Goal: Transaction & Acquisition: Download file/media

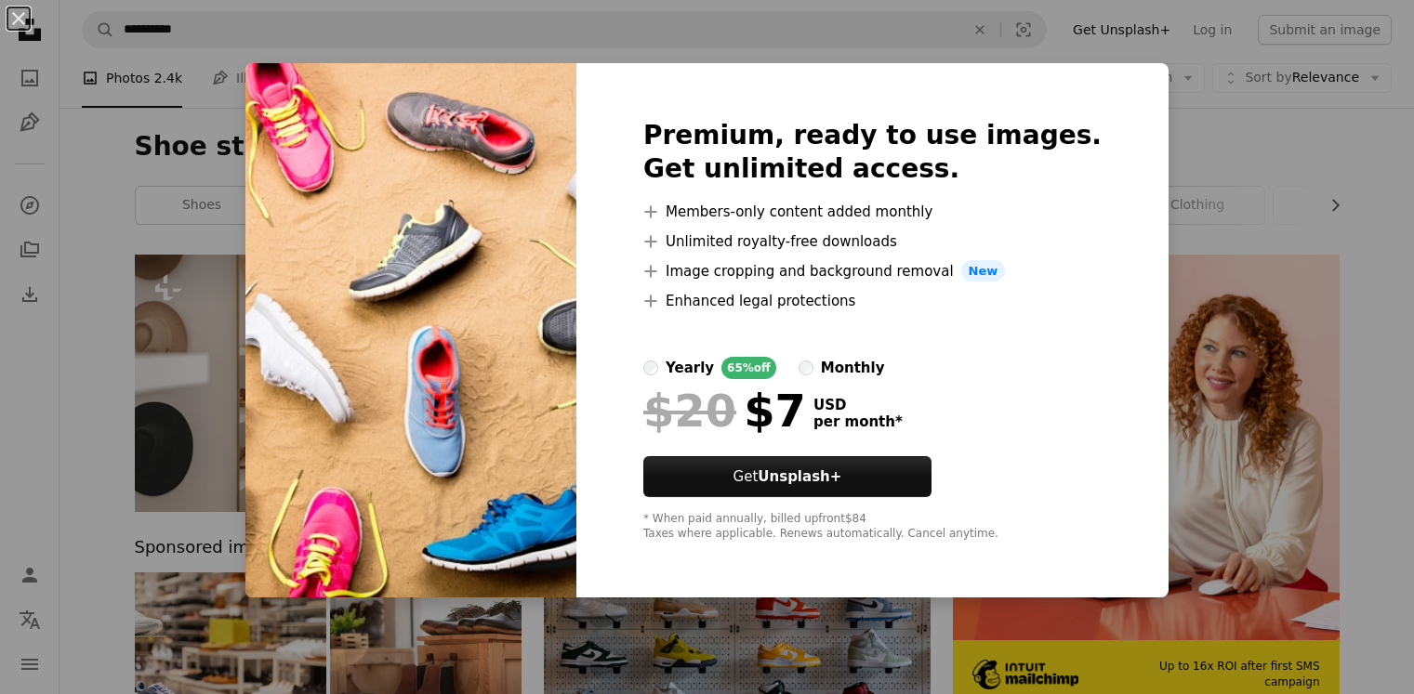
scroll to position [420, 0]
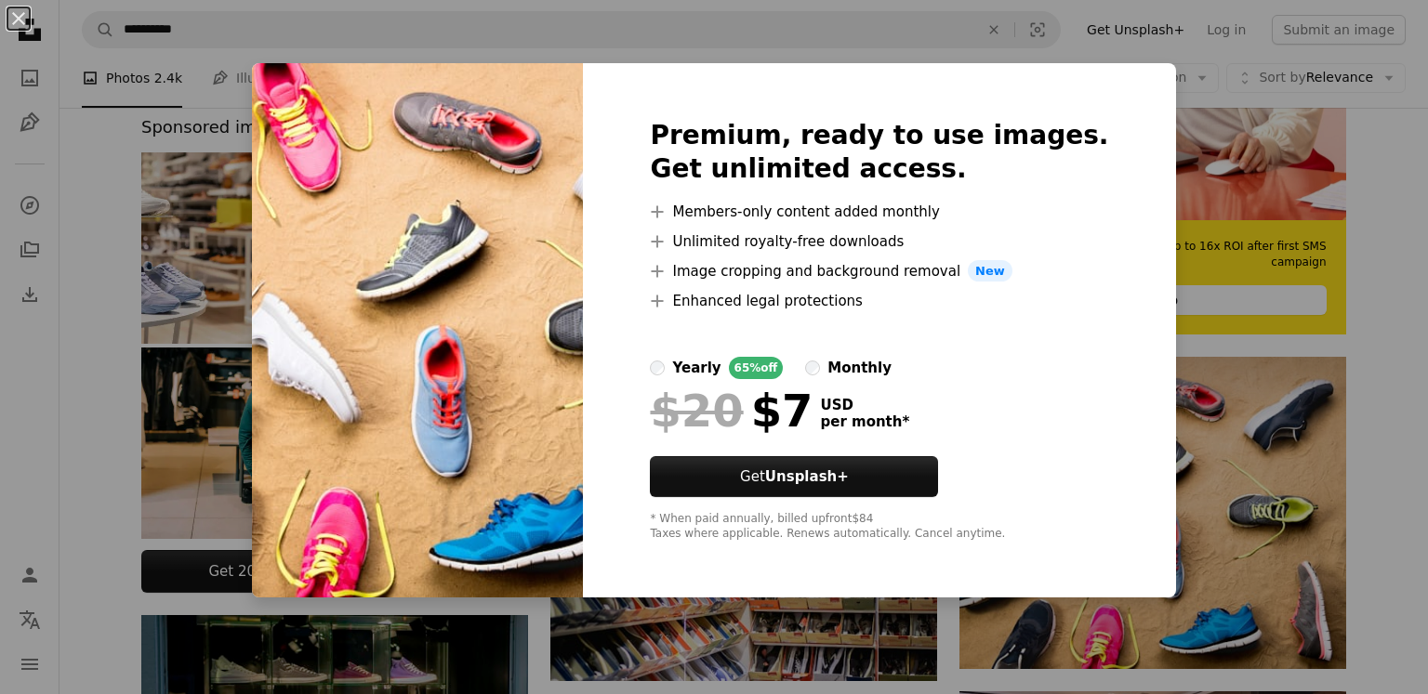
click at [1186, 361] on div "An X shape Premium, ready to use images. Get unlimited access. A plus sign Memb…" at bounding box center [714, 347] width 1428 height 694
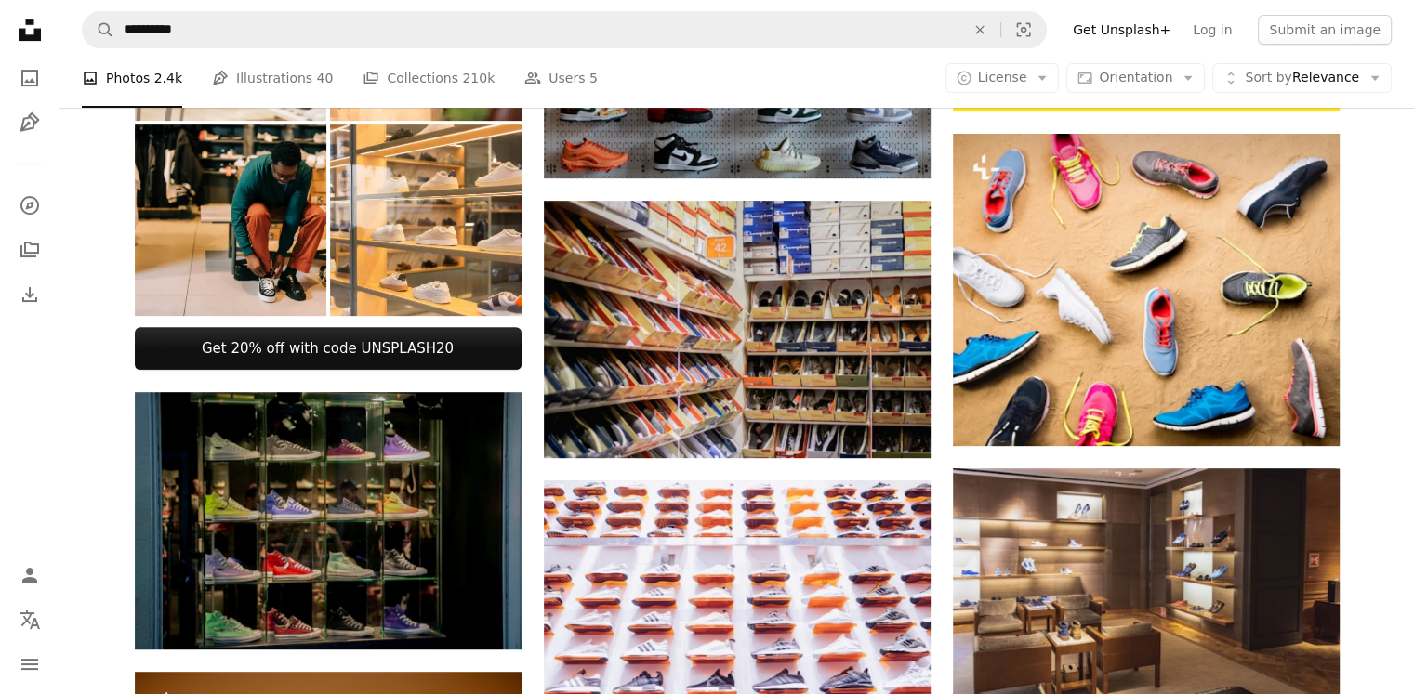
scroll to position [642, 0]
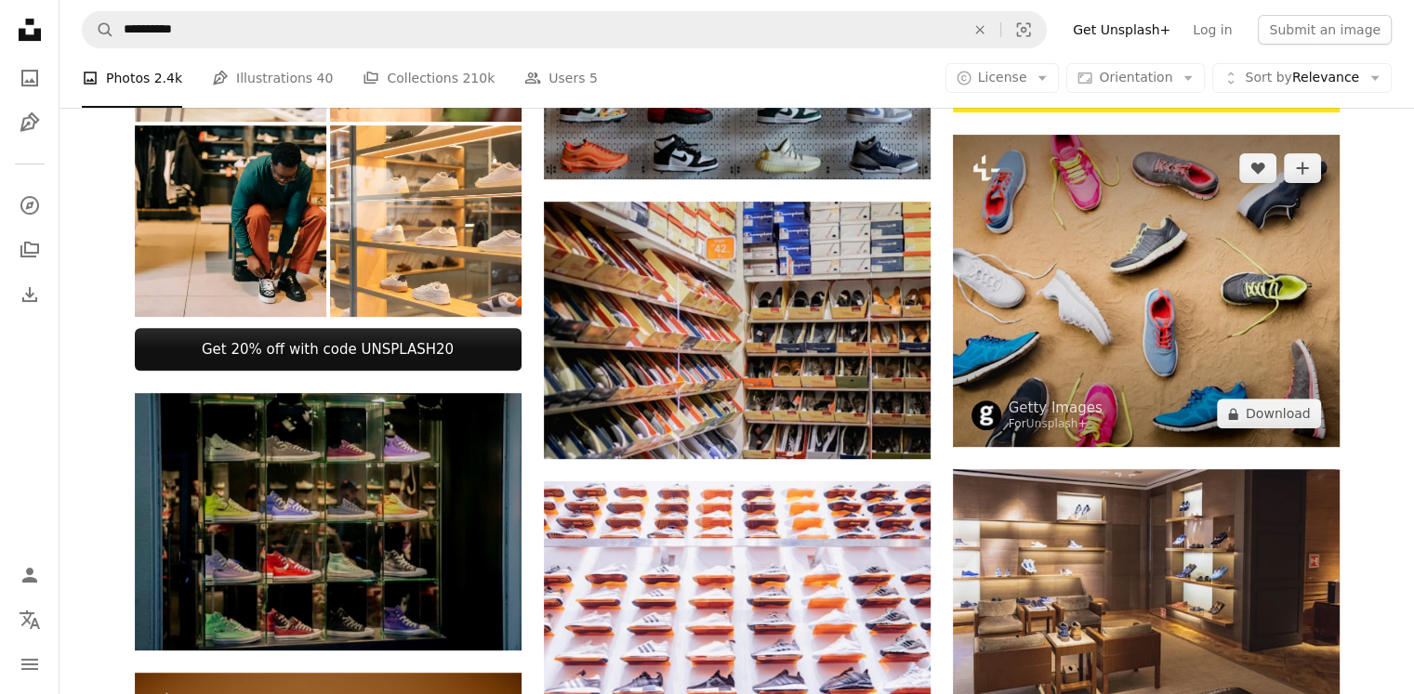
click at [1279, 258] on img at bounding box center [1146, 291] width 387 height 312
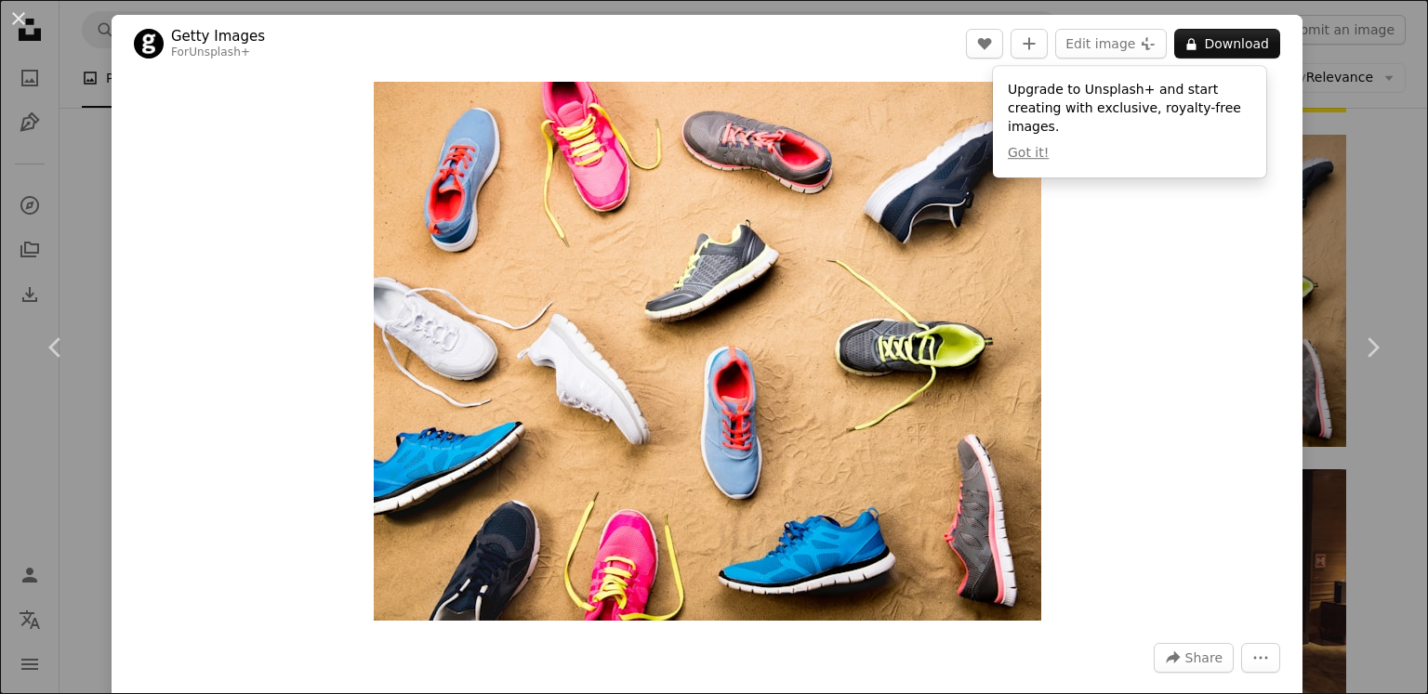
click at [1302, 164] on div "An X shape Chevron left Chevron right Getty Images For Unsplash+ A heart A plus…" at bounding box center [714, 347] width 1428 height 694
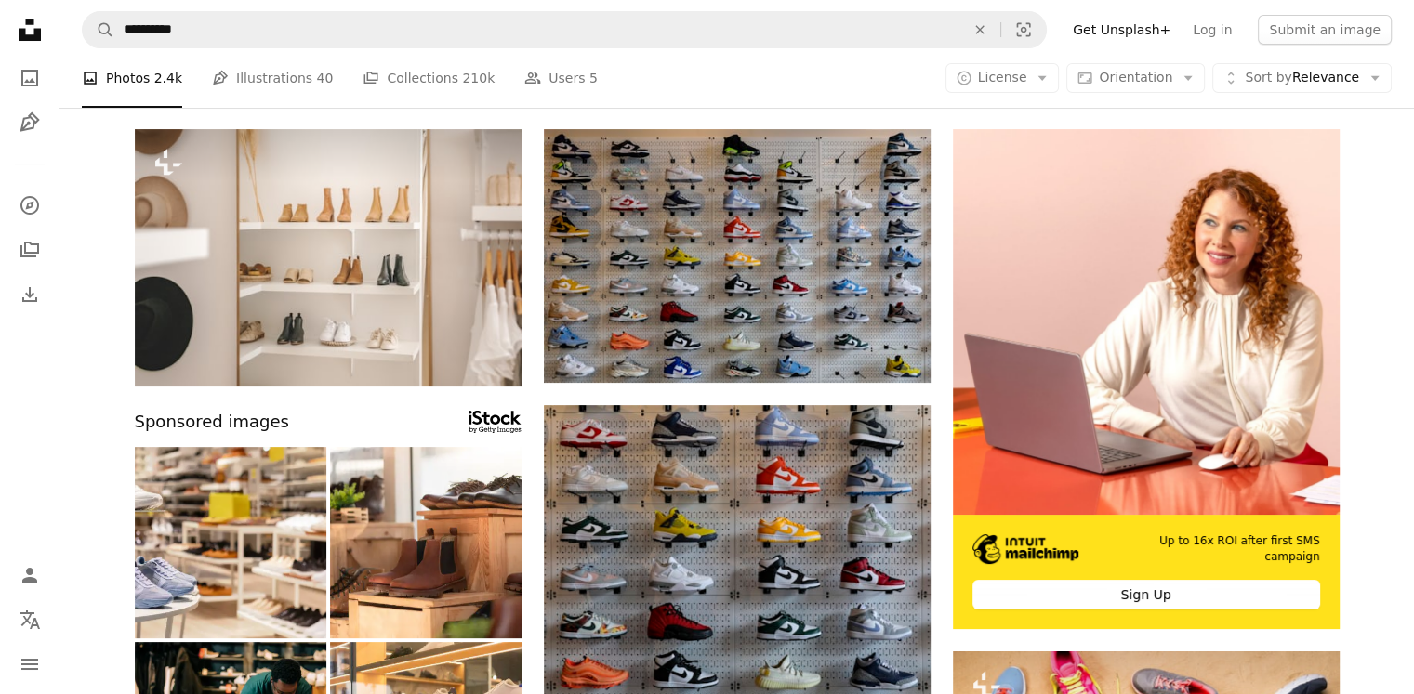
scroll to position [125, 0]
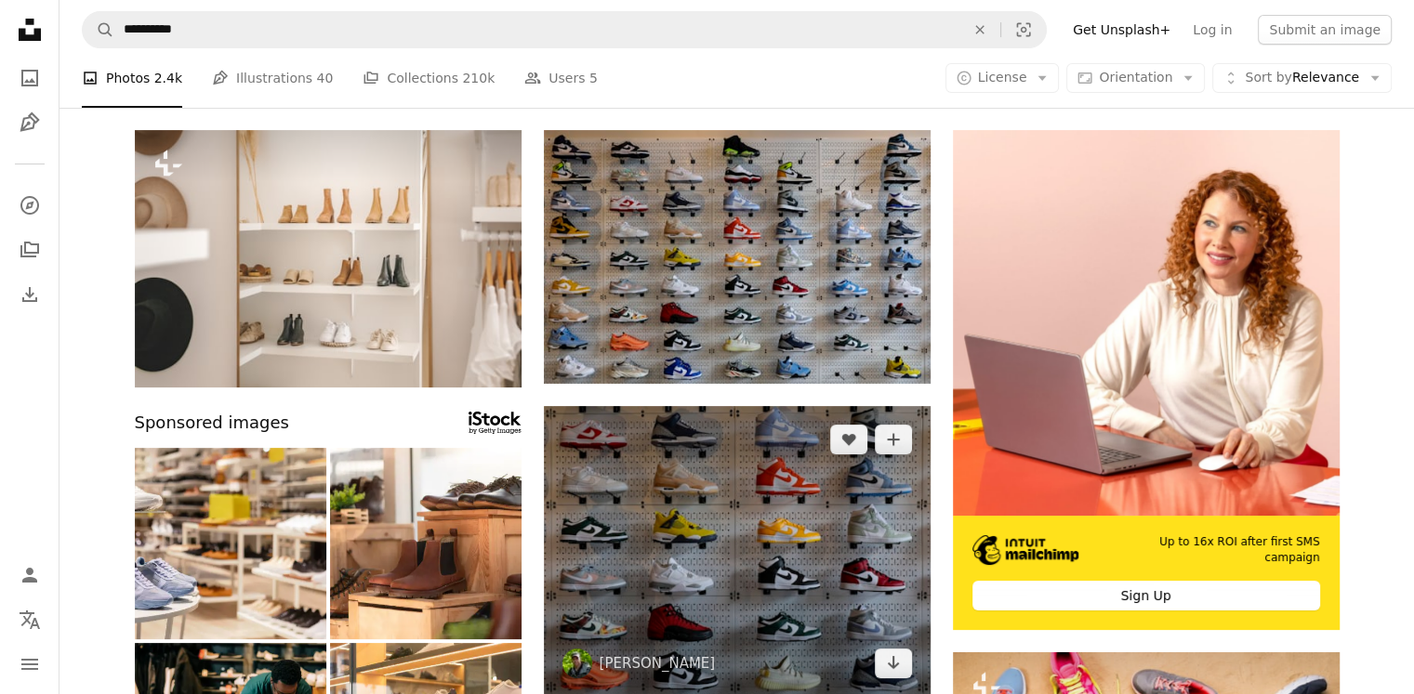
click at [725, 510] on img at bounding box center [737, 551] width 387 height 291
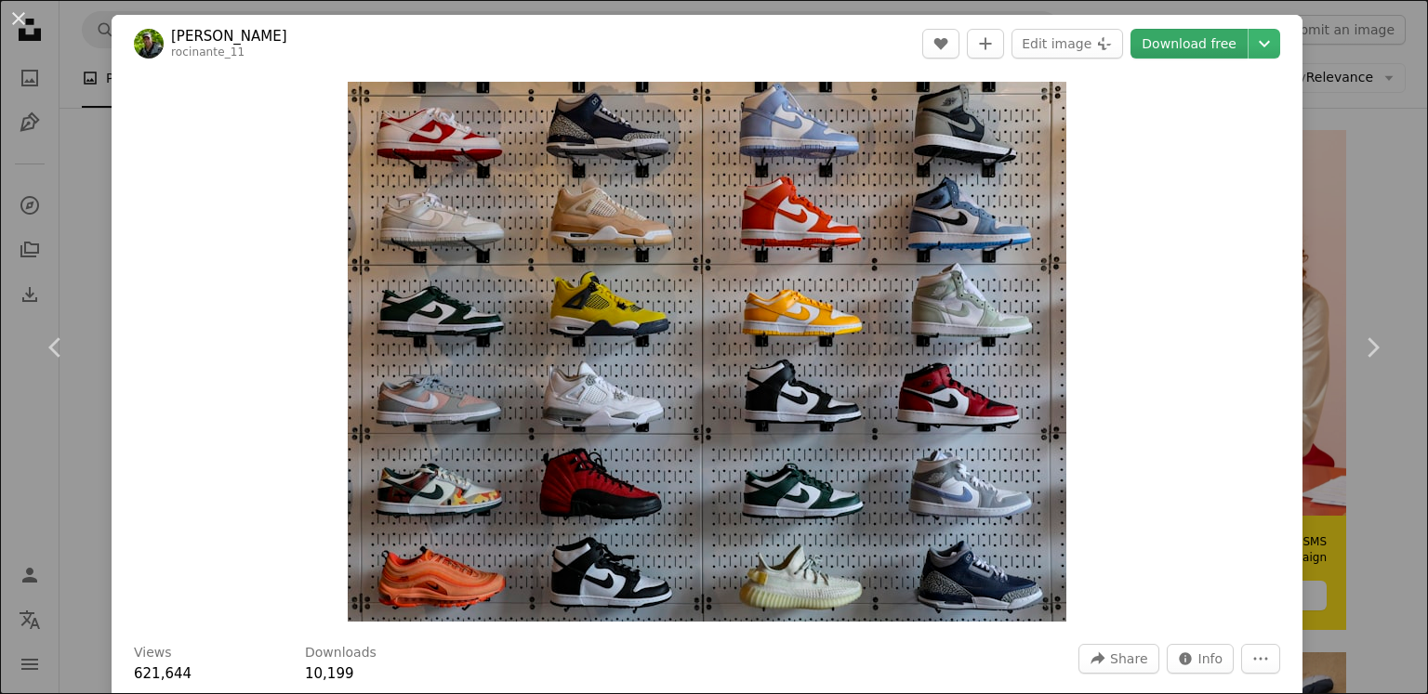
click at [1156, 42] on link "Download free" at bounding box center [1188, 44] width 117 height 30
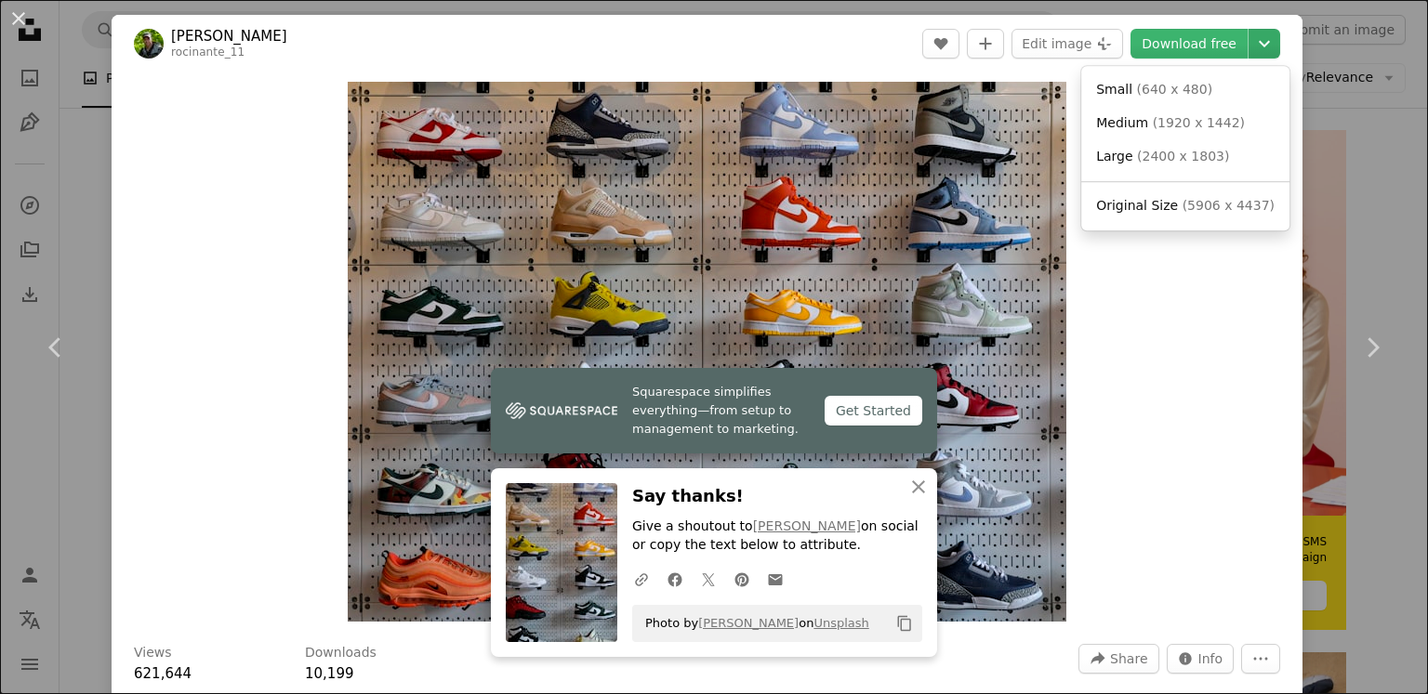
click at [1249, 50] on icon "Chevron down" at bounding box center [1264, 44] width 30 height 22
click at [1137, 206] on span "Original Size" at bounding box center [1137, 205] width 82 height 15
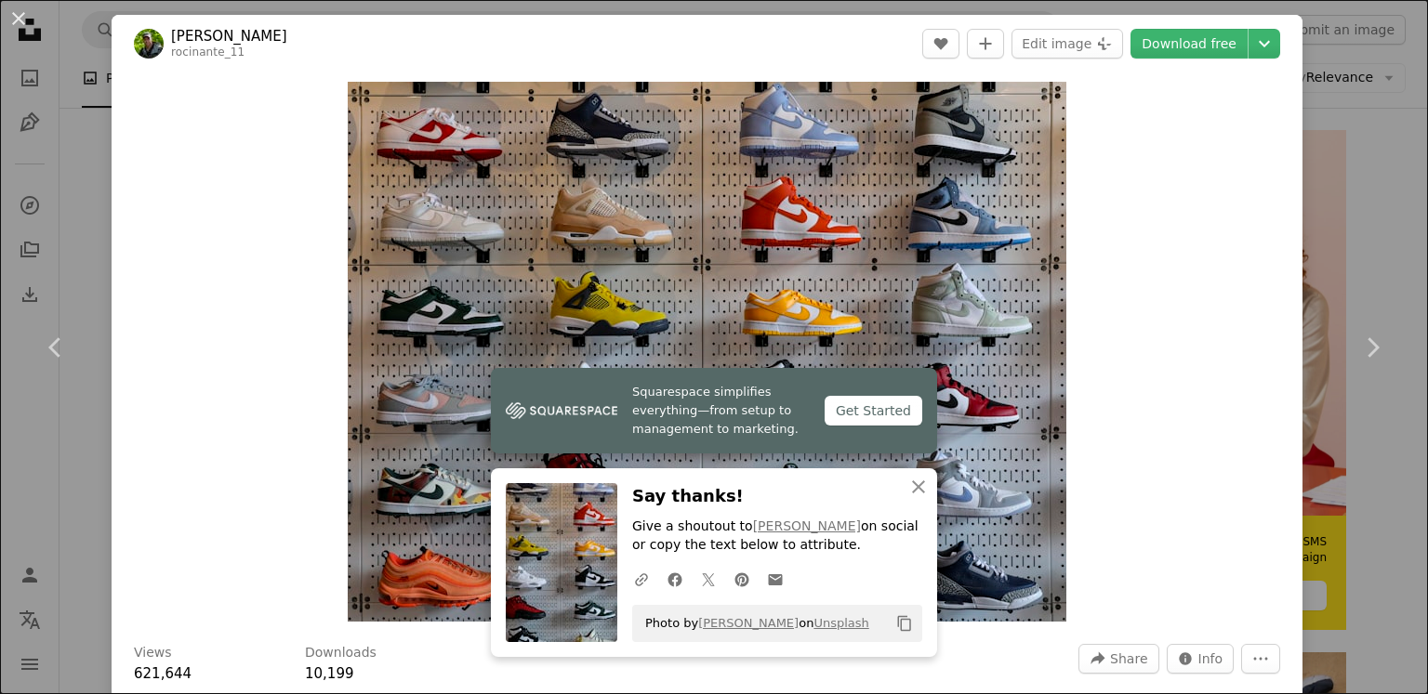
click at [1305, 138] on div "An X shape Chevron left Chevron right [PERSON_NAME] rocinante_11 A heart A plus…" at bounding box center [714, 347] width 1428 height 694
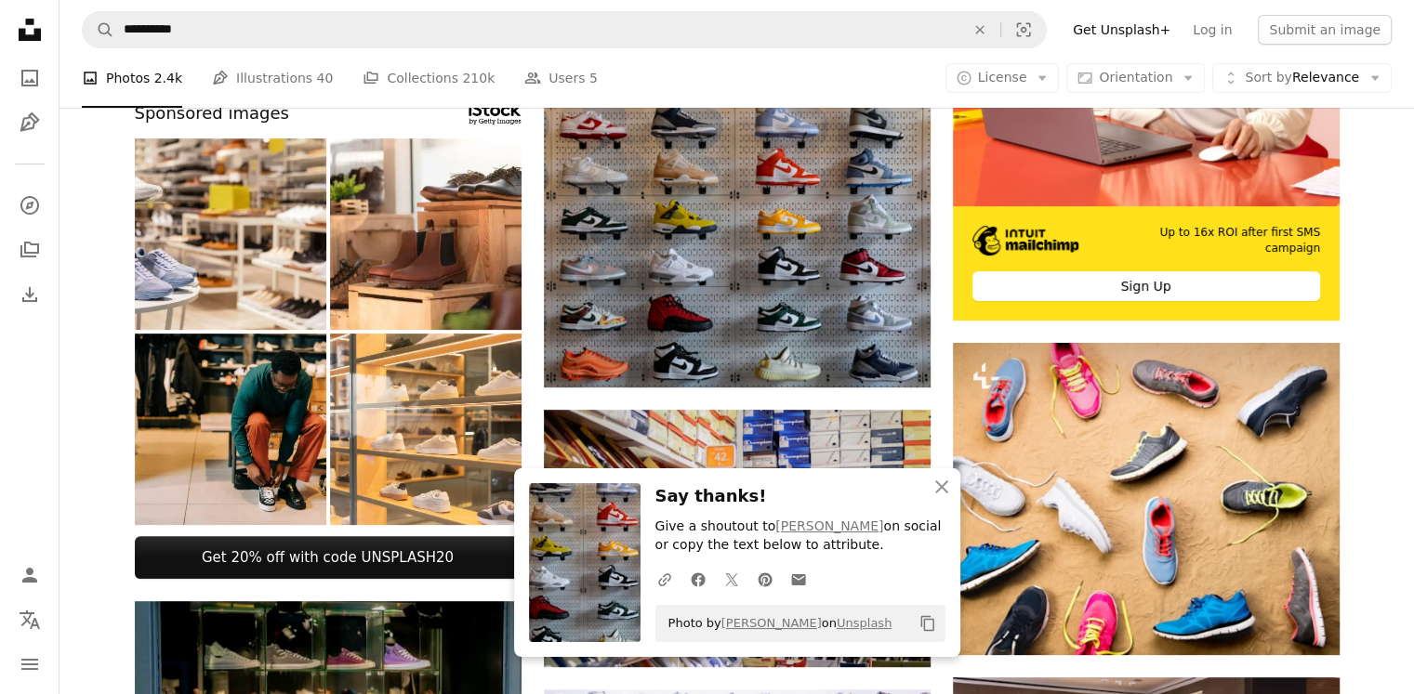
scroll to position [446, 0]
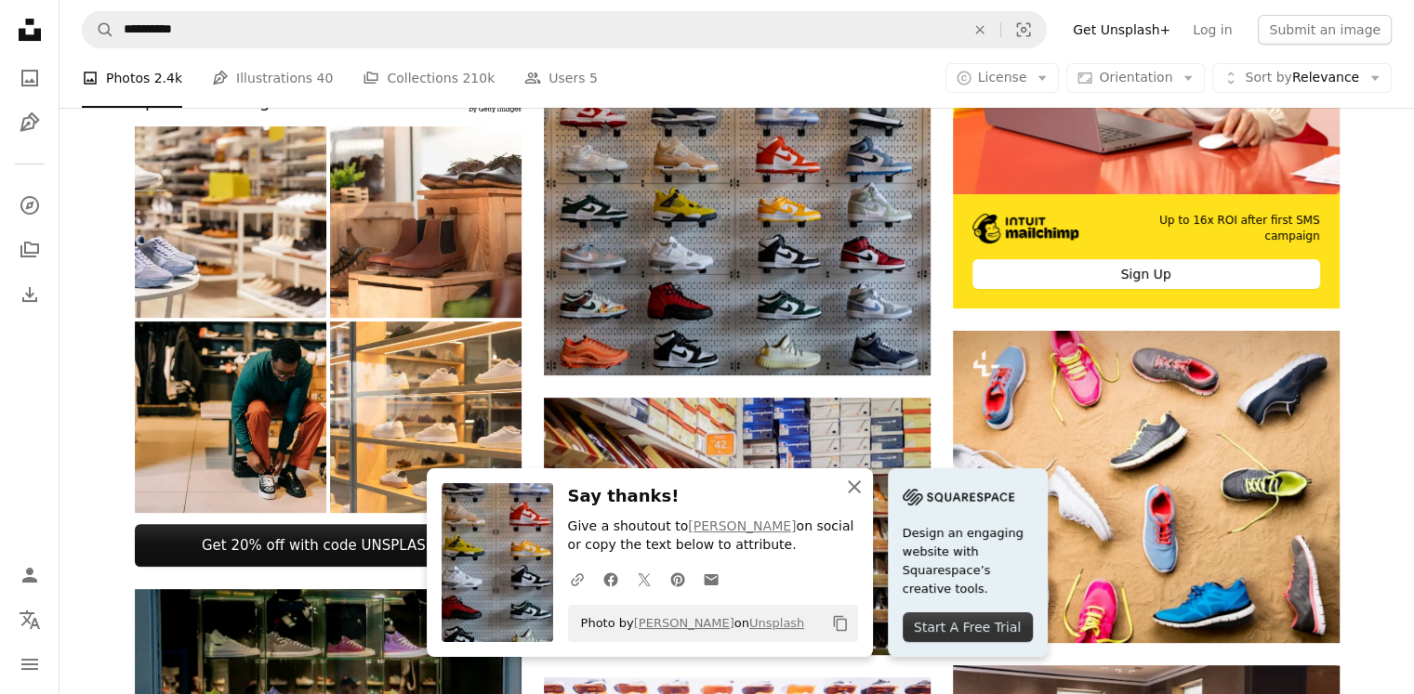
click at [855, 488] on icon "button" at bounding box center [854, 487] width 13 height 13
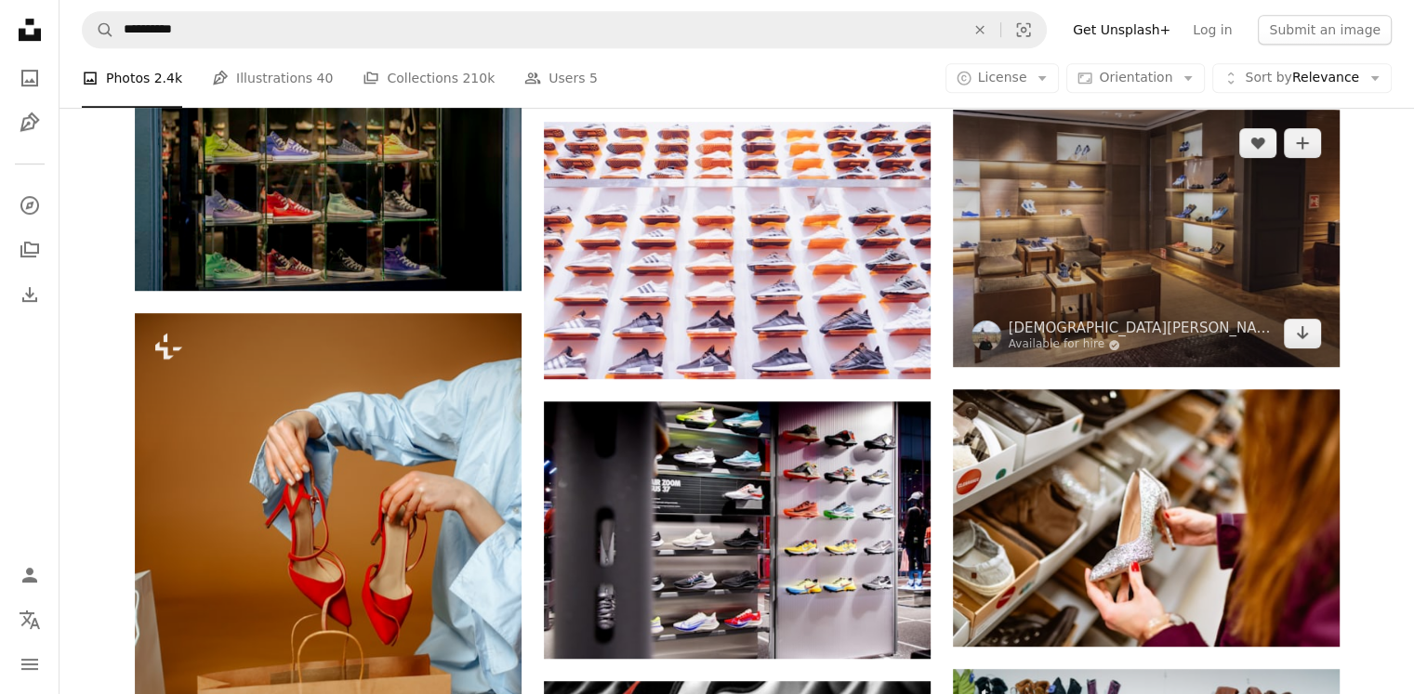
scroll to position [1004, 0]
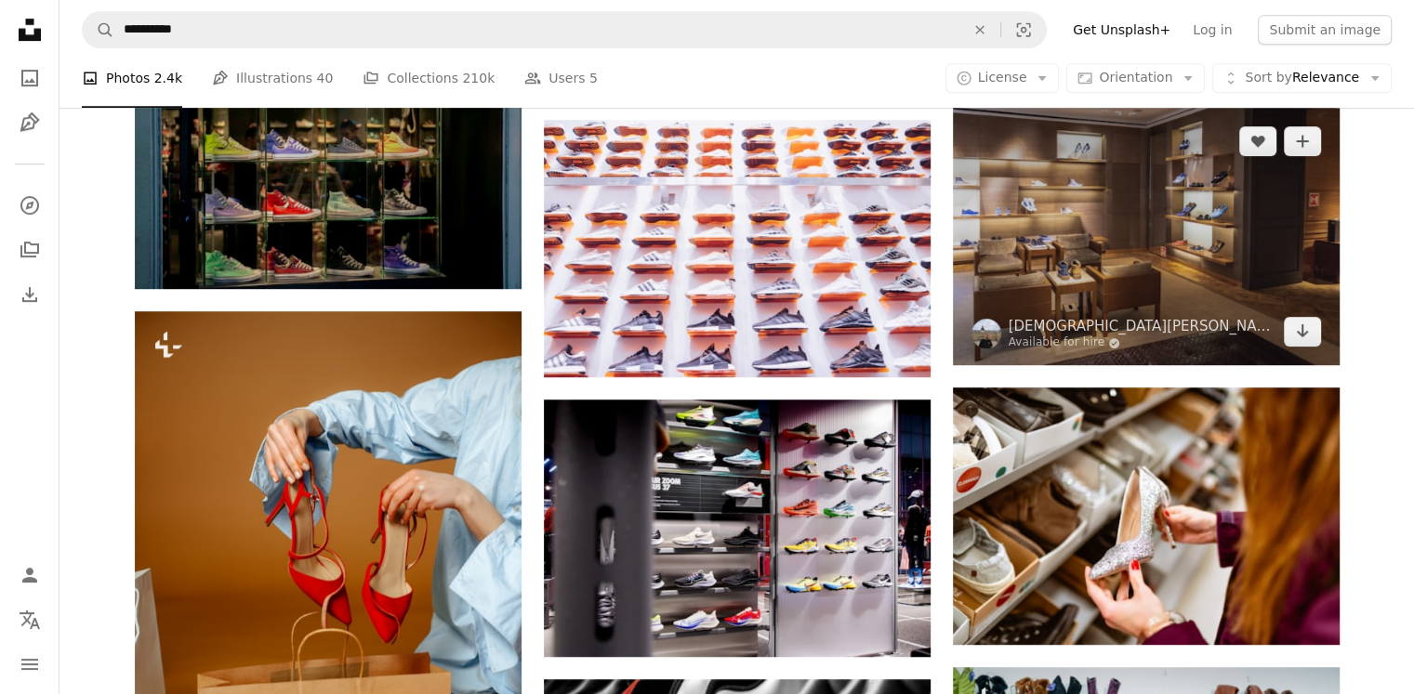
click at [1127, 276] on img at bounding box center [1146, 236] width 387 height 257
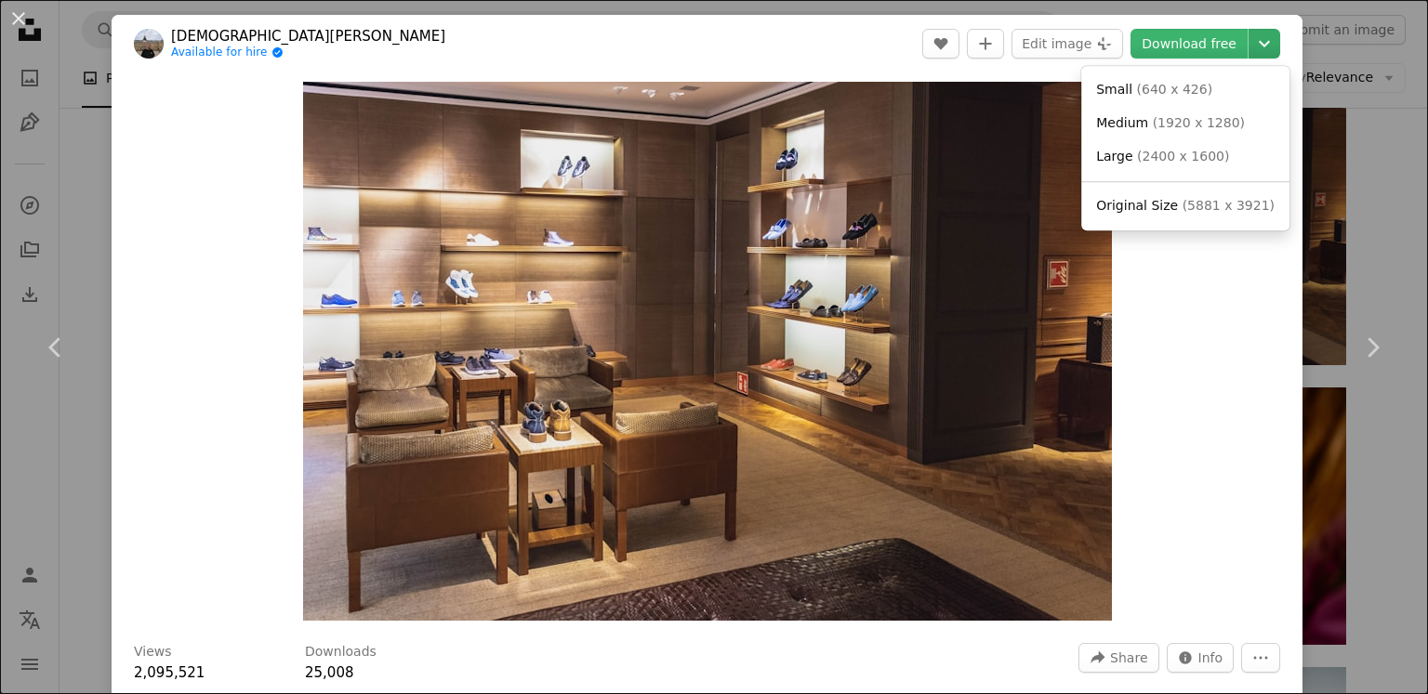
click at [1249, 46] on icon "Chevron down" at bounding box center [1264, 44] width 30 height 22
click at [1168, 209] on span "Original Size" at bounding box center [1137, 205] width 82 height 15
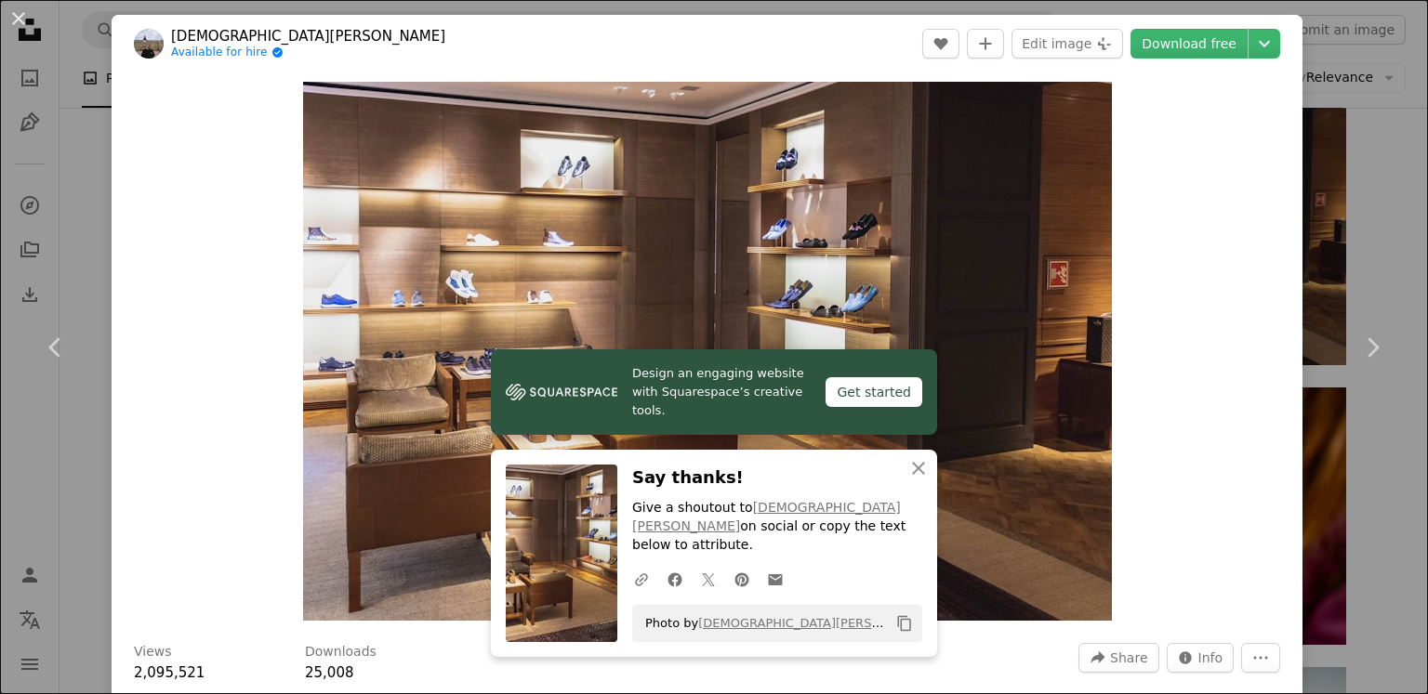
click at [1331, 140] on div "An X shape Chevron left Chevron right [DEMOGRAPHIC_DATA][PERSON_NAME] Available…" at bounding box center [714, 347] width 1428 height 694
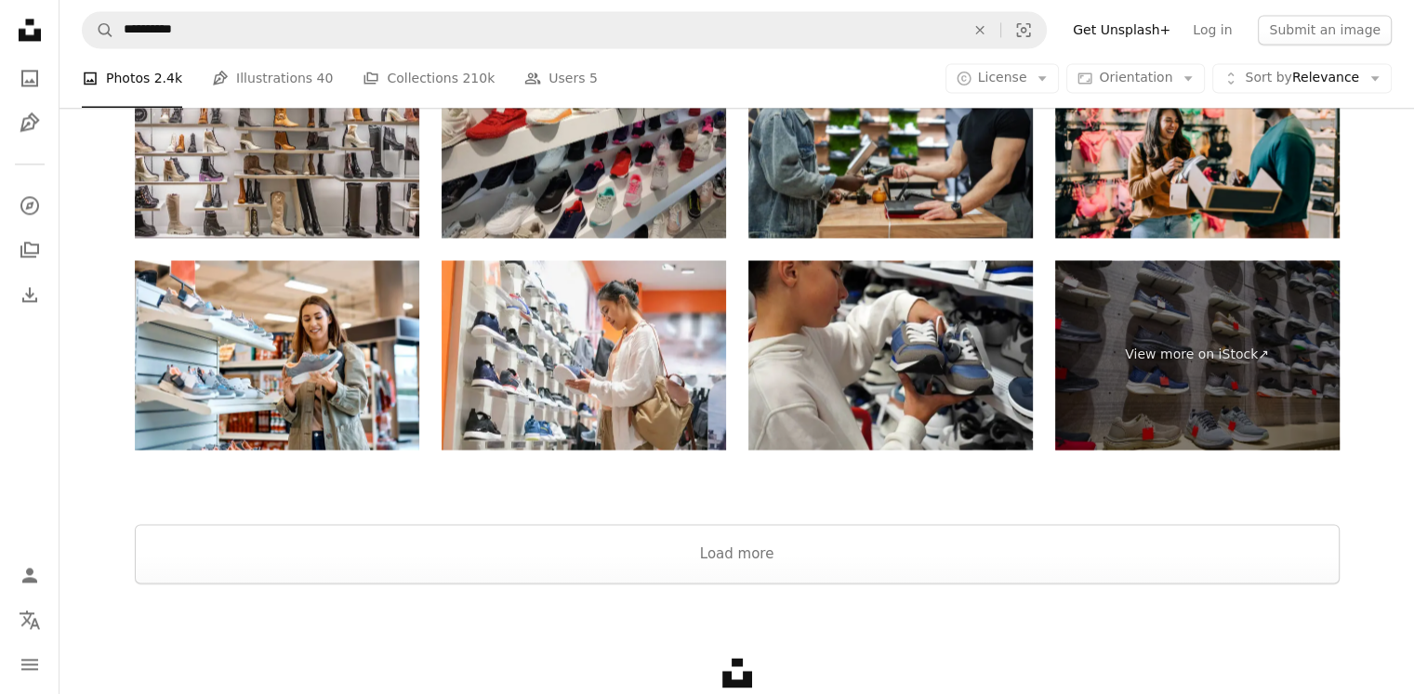
scroll to position [2925, 0]
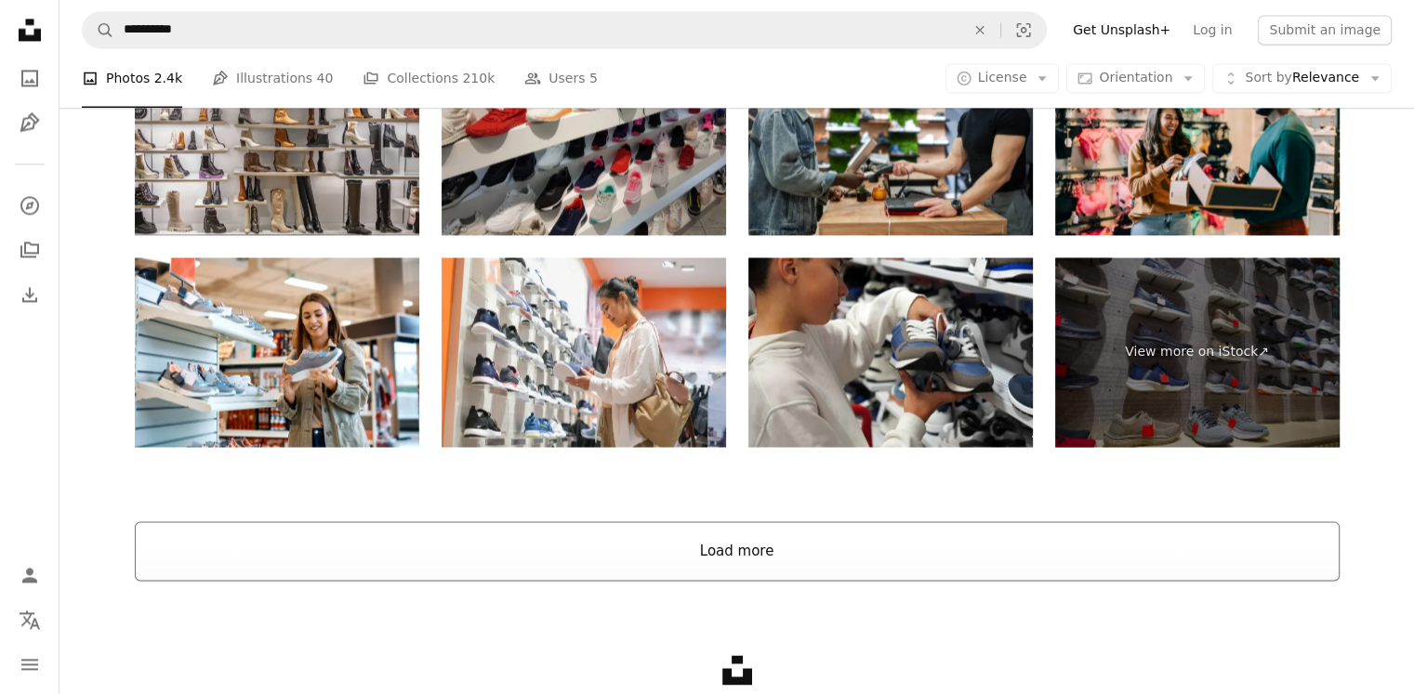
click at [641, 546] on button "Load more" at bounding box center [737, 550] width 1205 height 59
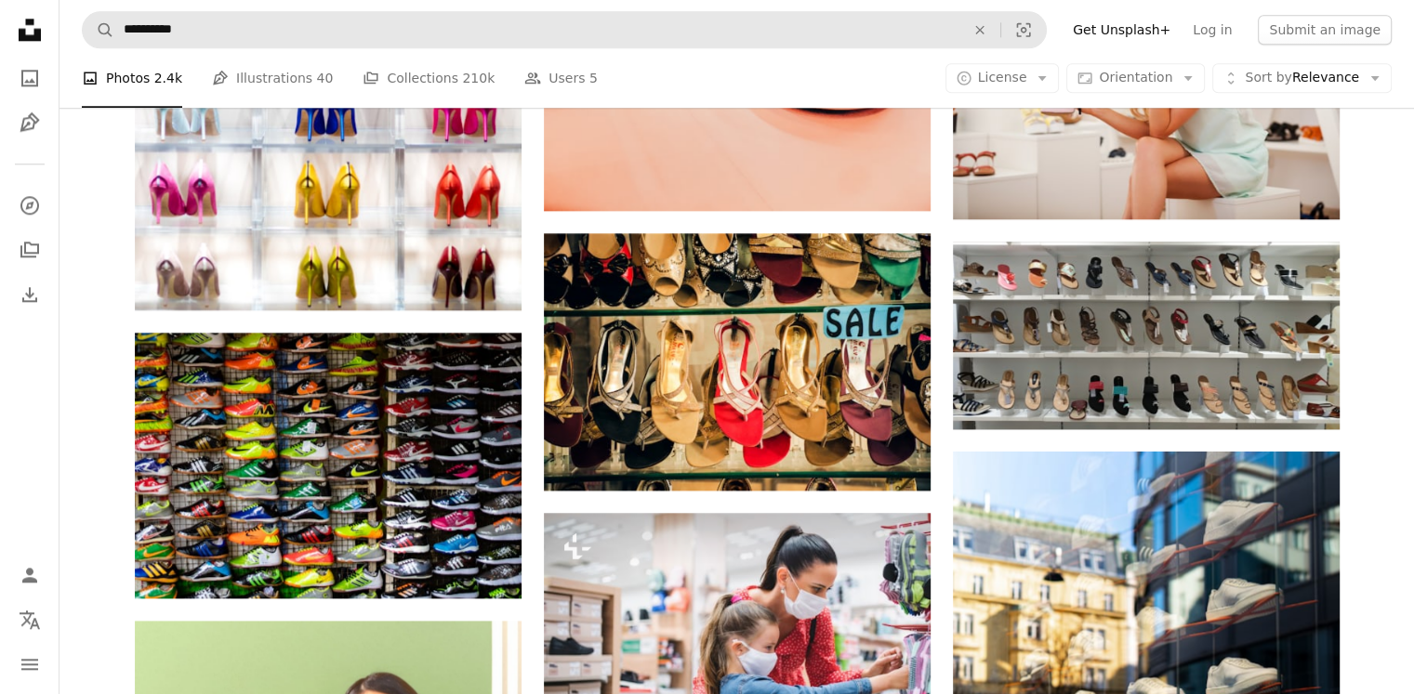
scroll to position [2290, 0]
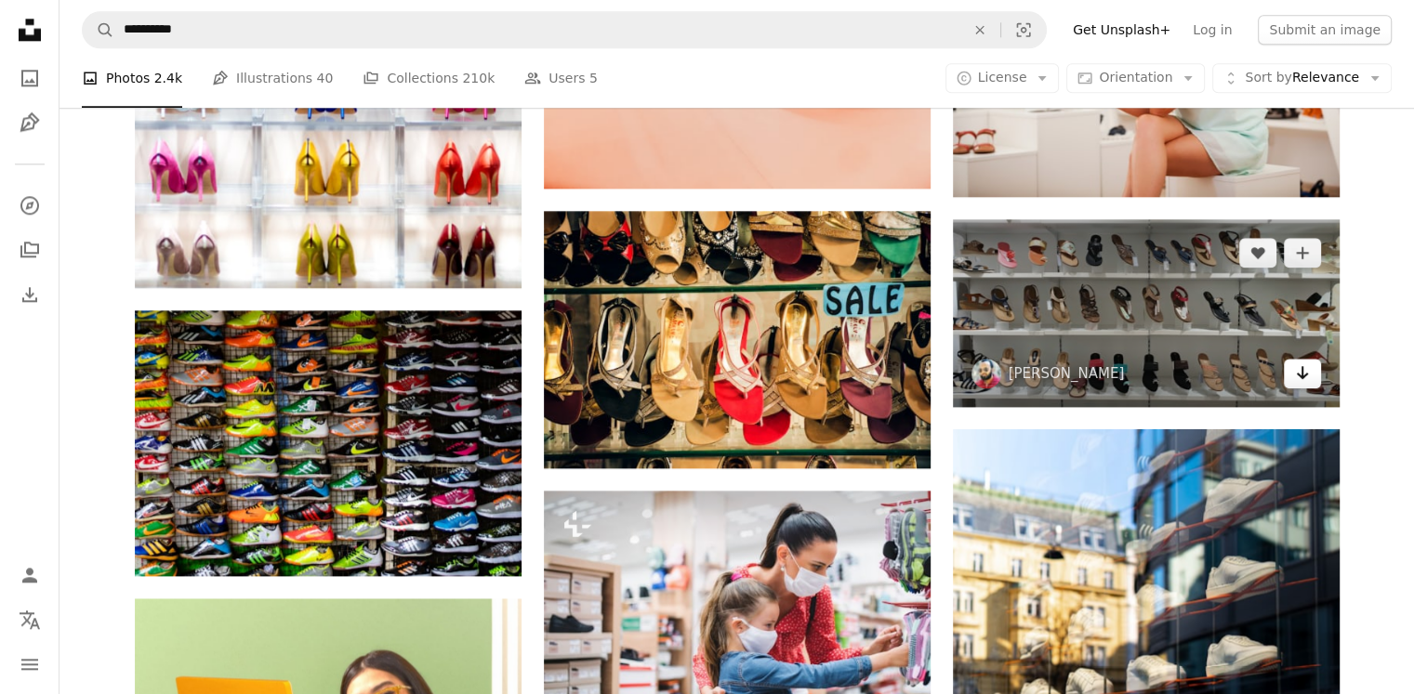
click at [1300, 380] on icon "Arrow pointing down" at bounding box center [1302, 373] width 15 height 22
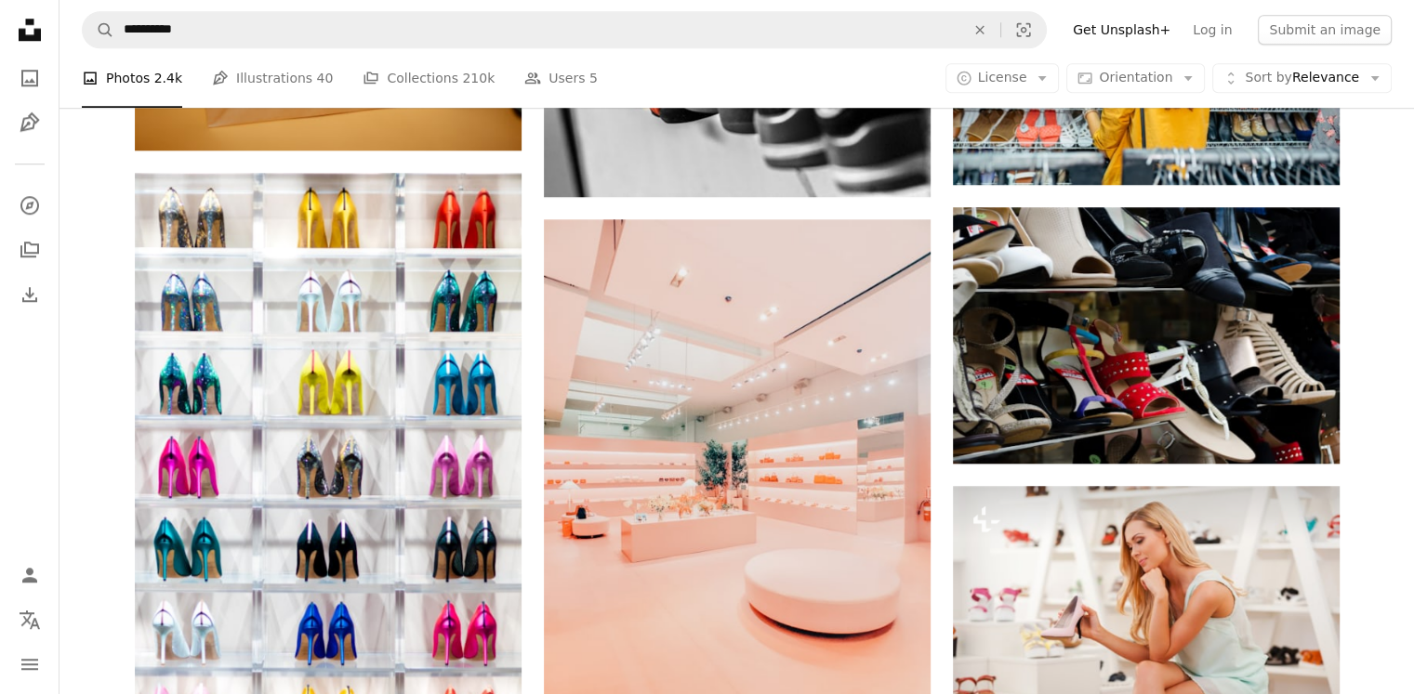
scroll to position [1744, 0]
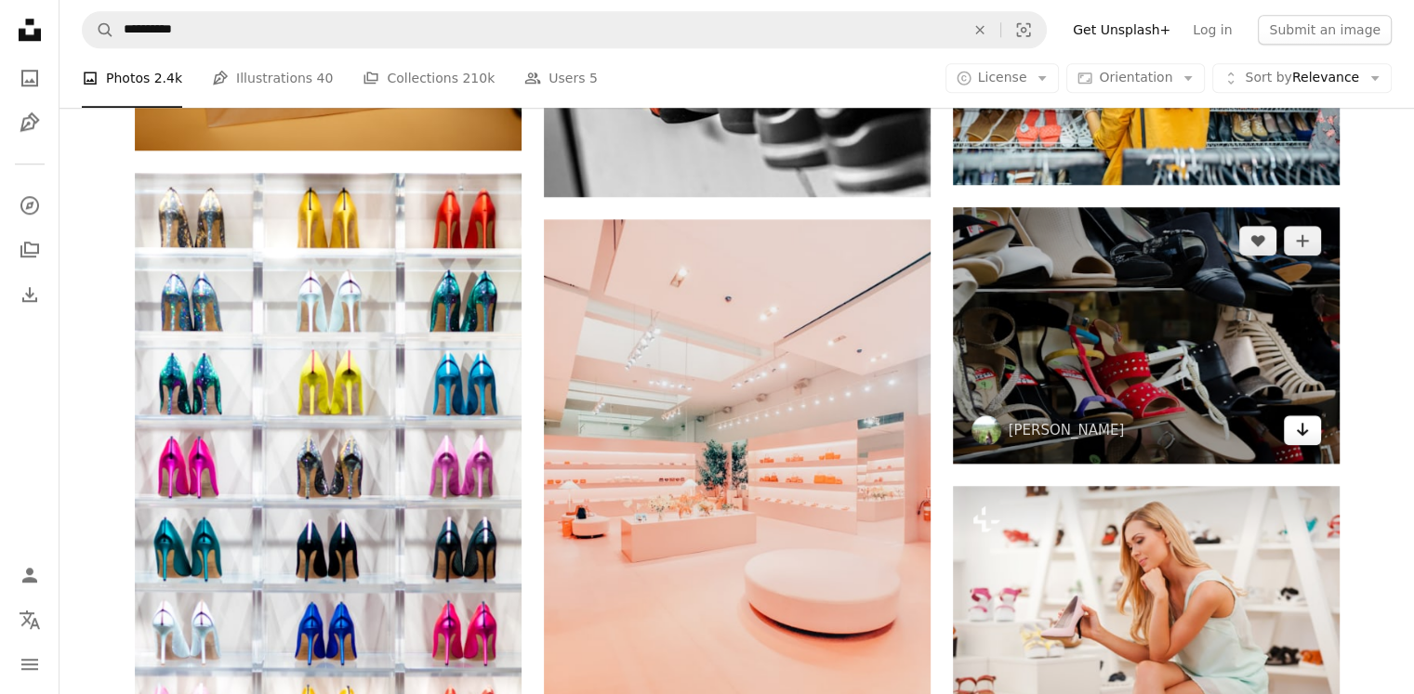
click at [1298, 423] on icon "Arrow pointing down" at bounding box center [1302, 429] width 15 height 22
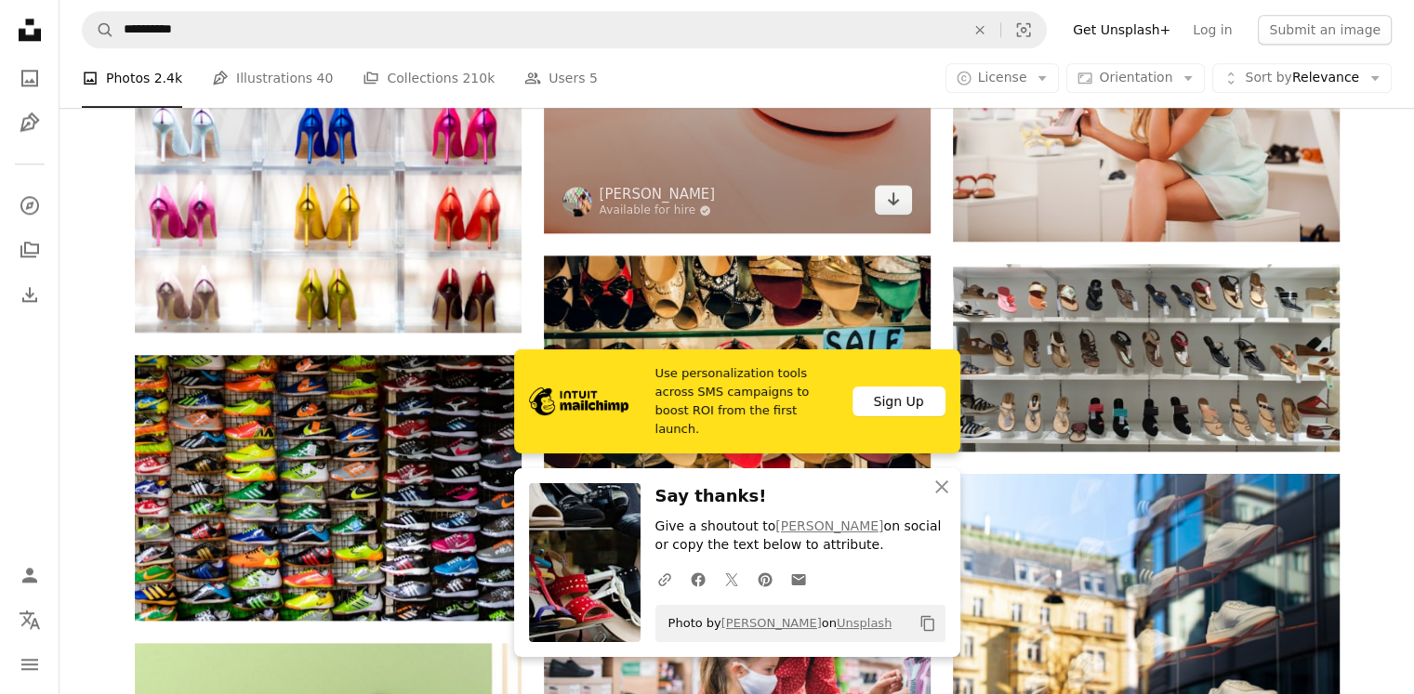
scroll to position [2248, 0]
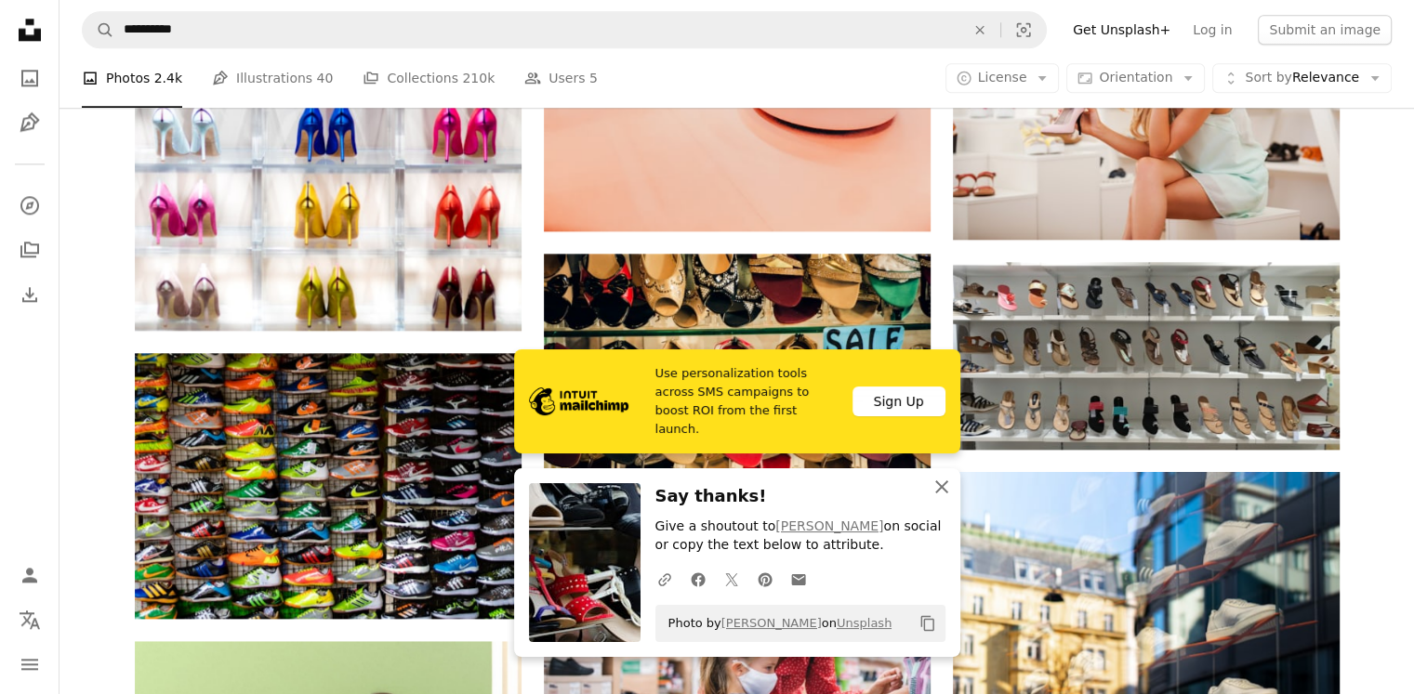
click at [939, 492] on icon "An X shape" at bounding box center [941, 487] width 22 height 22
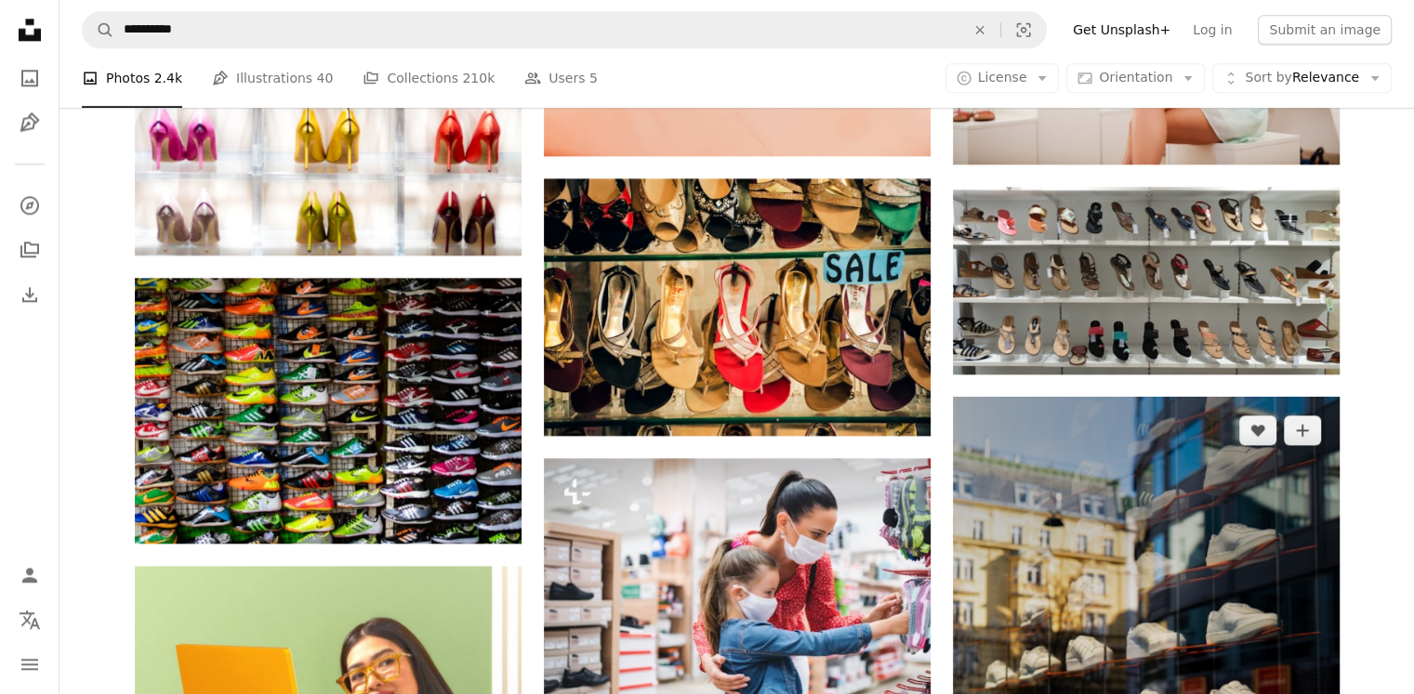
scroll to position [2361, 0]
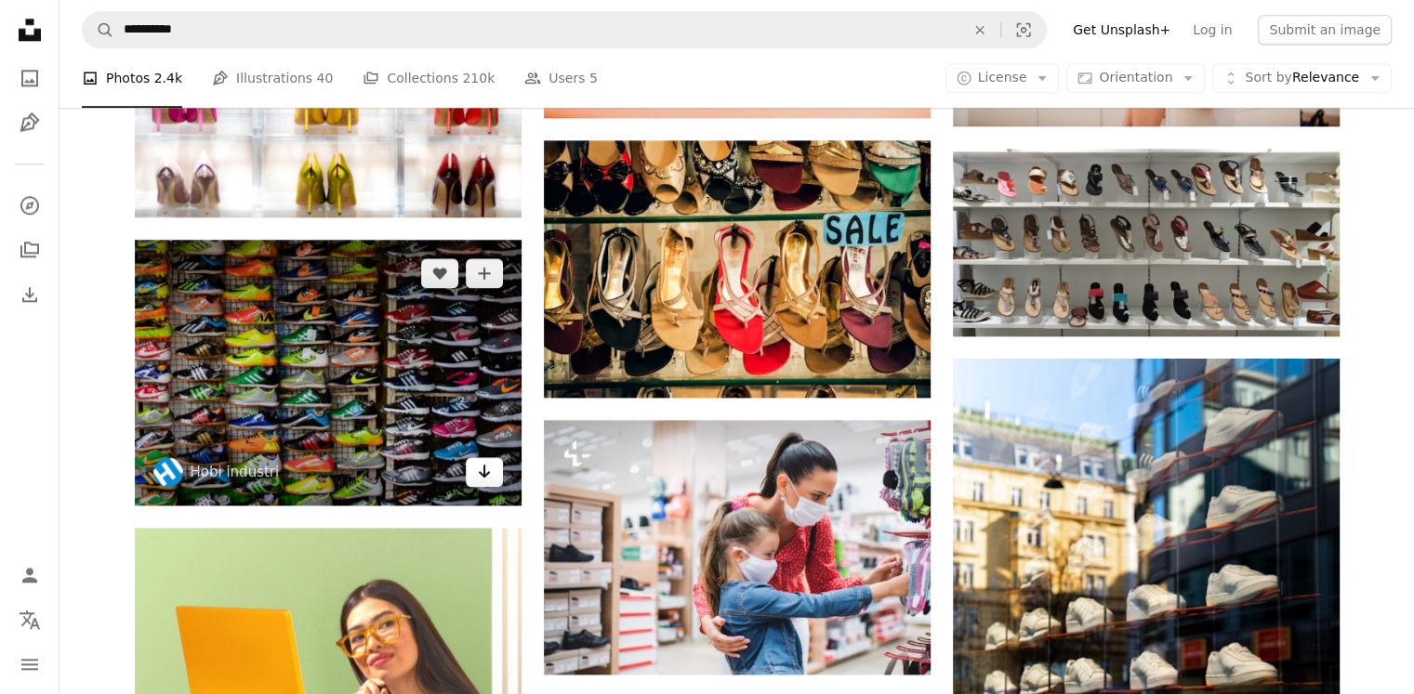
click at [483, 477] on icon "Arrow pointing down" at bounding box center [484, 471] width 15 height 22
